Goal: Task Accomplishment & Management: Use online tool/utility

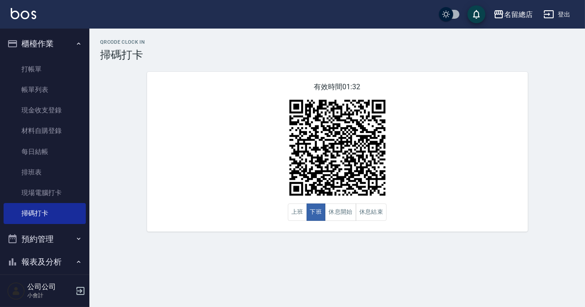
scroll to position [162, 0]
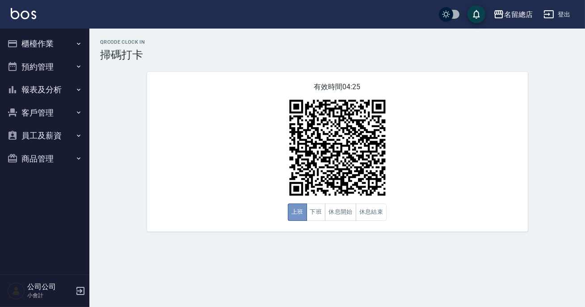
drag, startPoint x: 0, startPoint y: 0, endPoint x: 461, endPoint y: 164, distance: 489.4
click at [303, 211] on button "上班" at bounding box center [297, 212] width 19 height 17
click at [76, 89] on icon "button" at bounding box center [78, 89] width 7 height 7
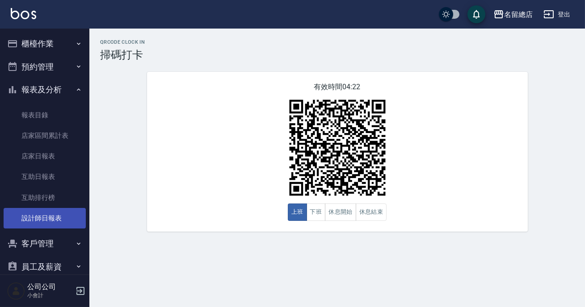
drag, startPoint x: 62, startPoint y: 218, endPoint x: 67, endPoint y: 216, distance: 6.0
click at [62, 218] on link "設計師日報表" at bounding box center [45, 218] width 82 height 21
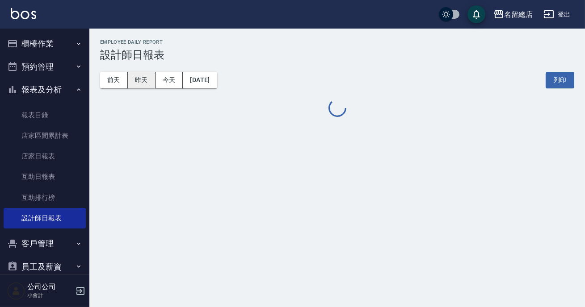
click at [142, 83] on button "昨天" at bounding box center [142, 80] width 28 height 17
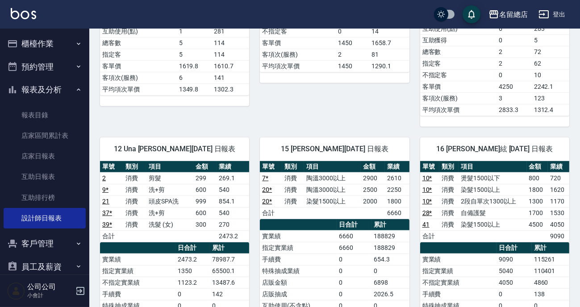
scroll to position [812, 0]
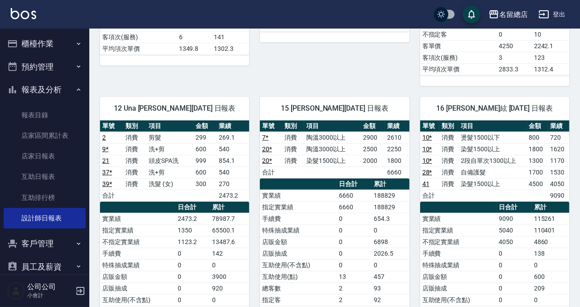
drag, startPoint x: 397, startPoint y: 42, endPoint x: 397, endPoint y: 48, distance: 6.7
click at [397, 86] on div "15 [PERSON_NAME][DATE] 日報表 單號 類別 項目 金額 業績 7 * 消費 陶溫3000以上 2900 2610 20 * 消費 陶溫3…" at bounding box center [329, 248] width 160 height 324
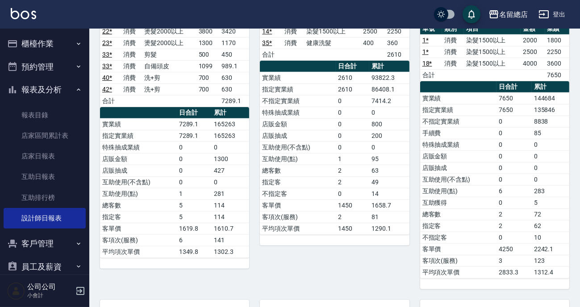
click at [68, 87] on button "報表及分析" at bounding box center [45, 89] width 82 height 23
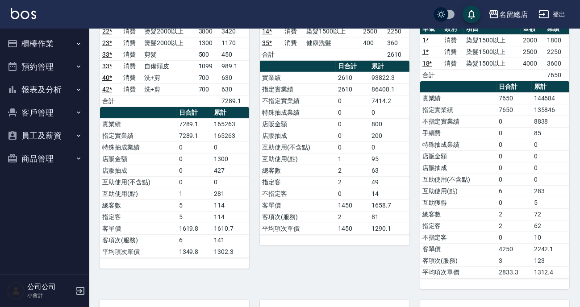
click at [75, 46] on icon "button" at bounding box center [78, 43] width 7 height 7
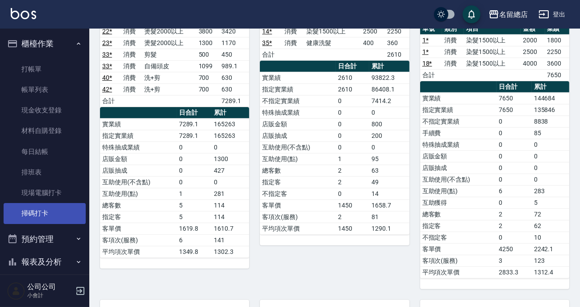
click at [50, 214] on link "掃碼打卡" at bounding box center [45, 213] width 82 height 21
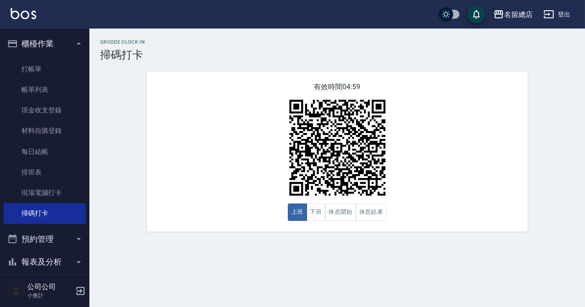
click at [275, 50] on h3 "掃碼打卡" at bounding box center [337, 55] width 474 height 13
